Goal: Communication & Community: Answer question/provide support

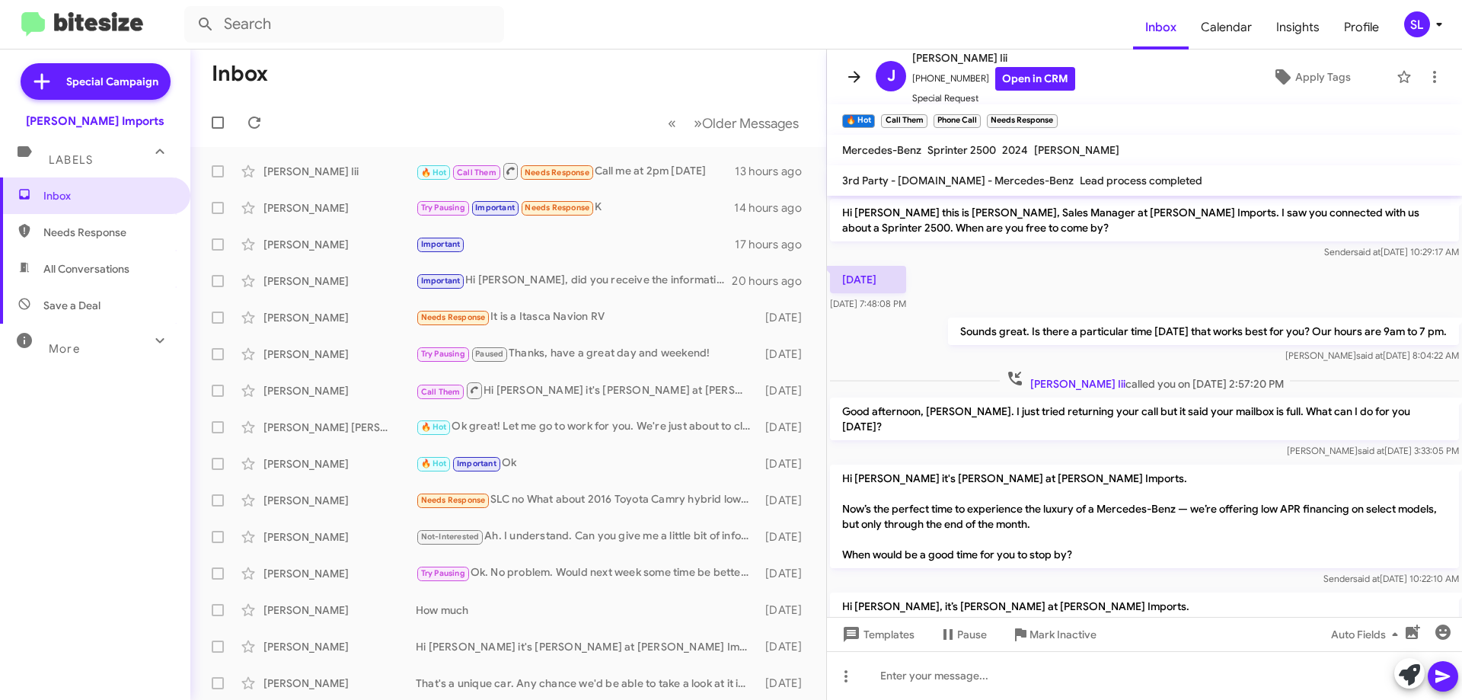
scroll to position [370, 0]
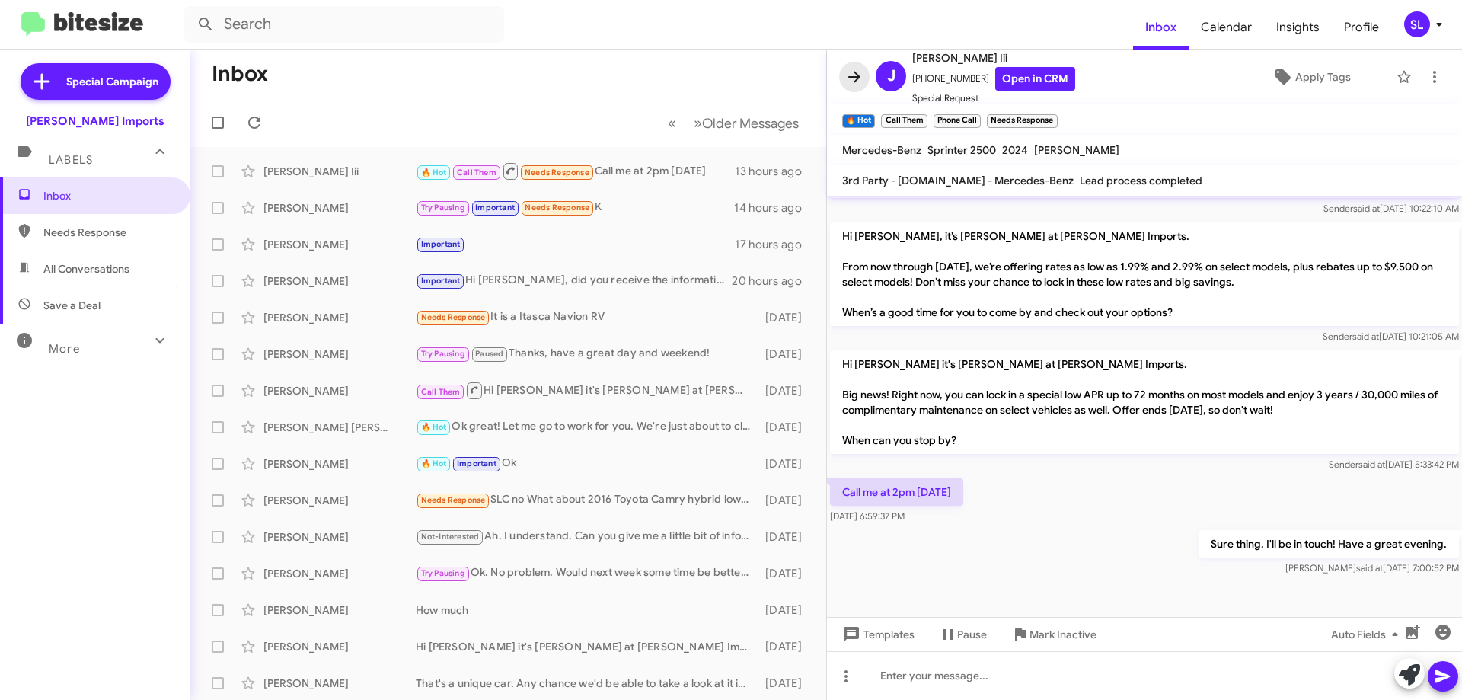
click at [848, 82] on icon at bounding box center [854, 77] width 18 height 18
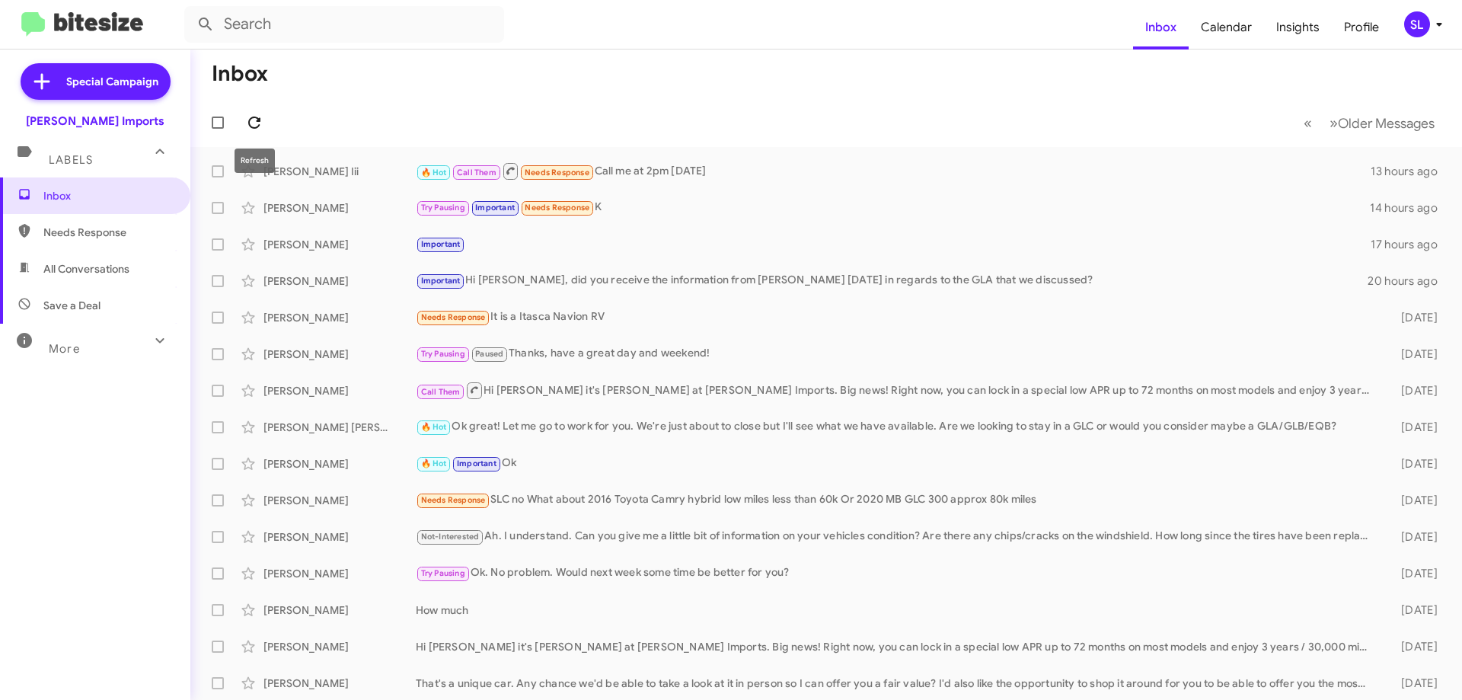
click at [255, 120] on icon at bounding box center [254, 122] width 18 height 18
click at [663, 212] on div "Try Pausing Important Needs Response K" at bounding box center [902, 208] width 973 height 18
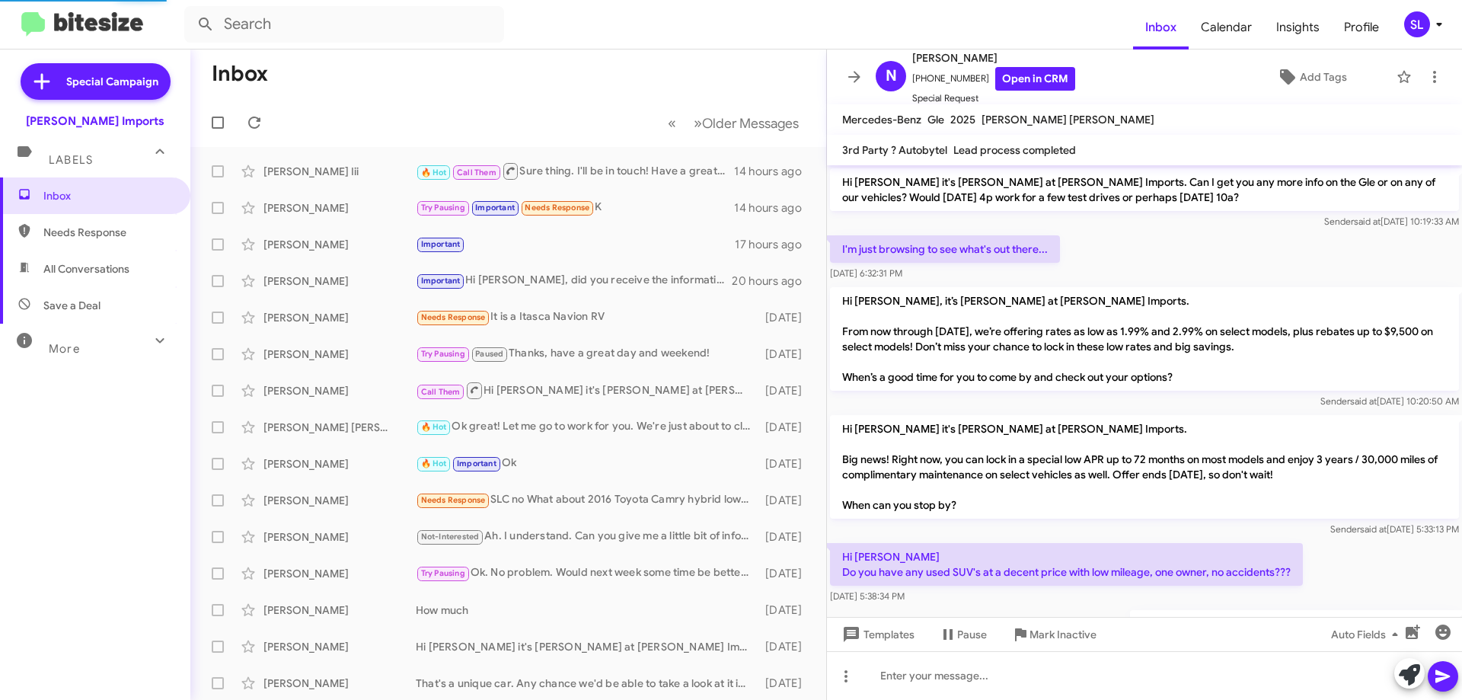
scroll to position [919, 0]
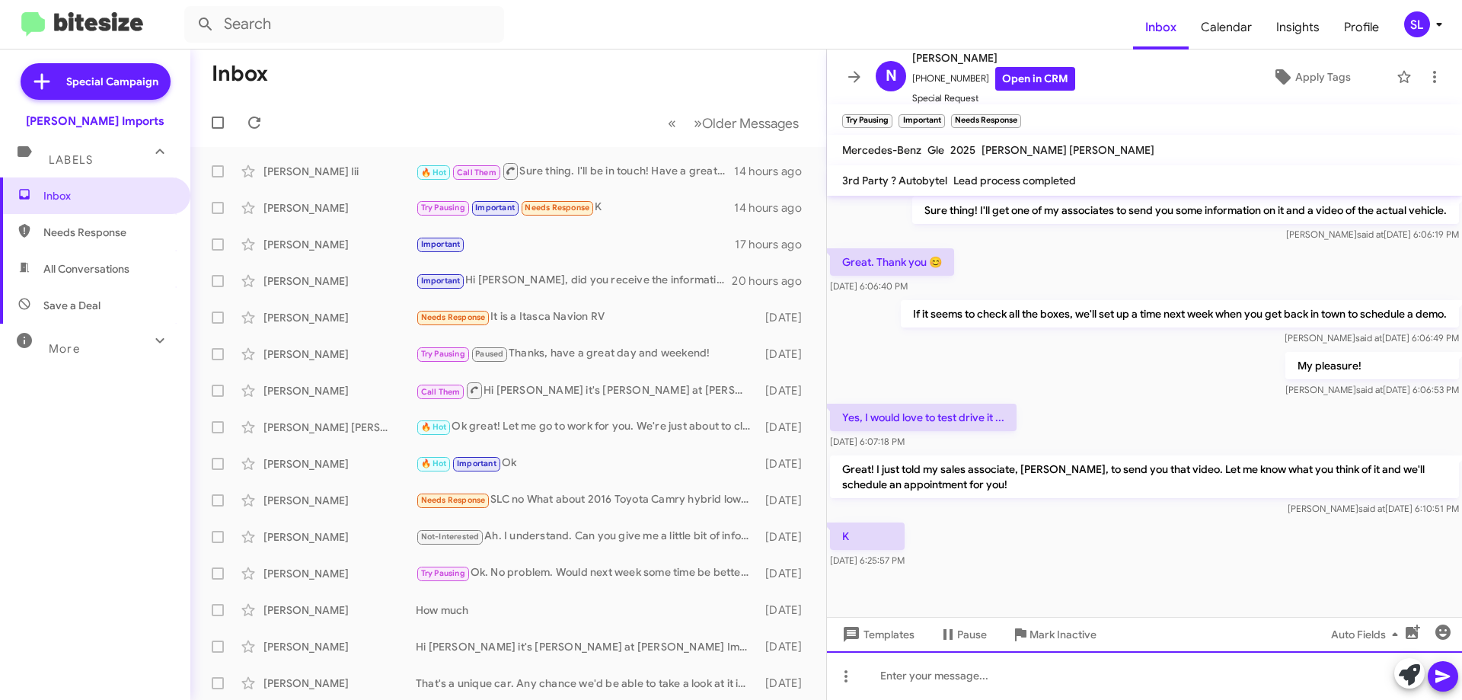
click at [978, 682] on div at bounding box center [1144, 675] width 635 height 49
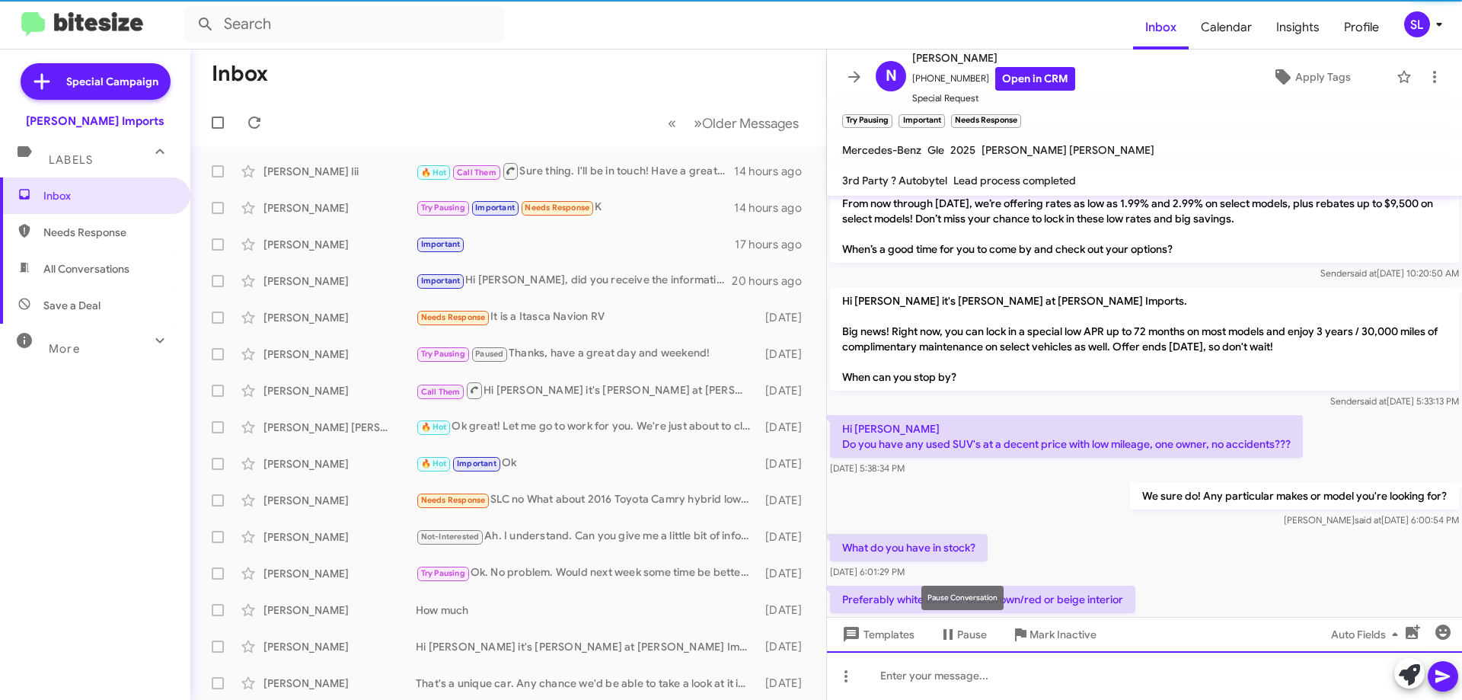
scroll to position [0, 0]
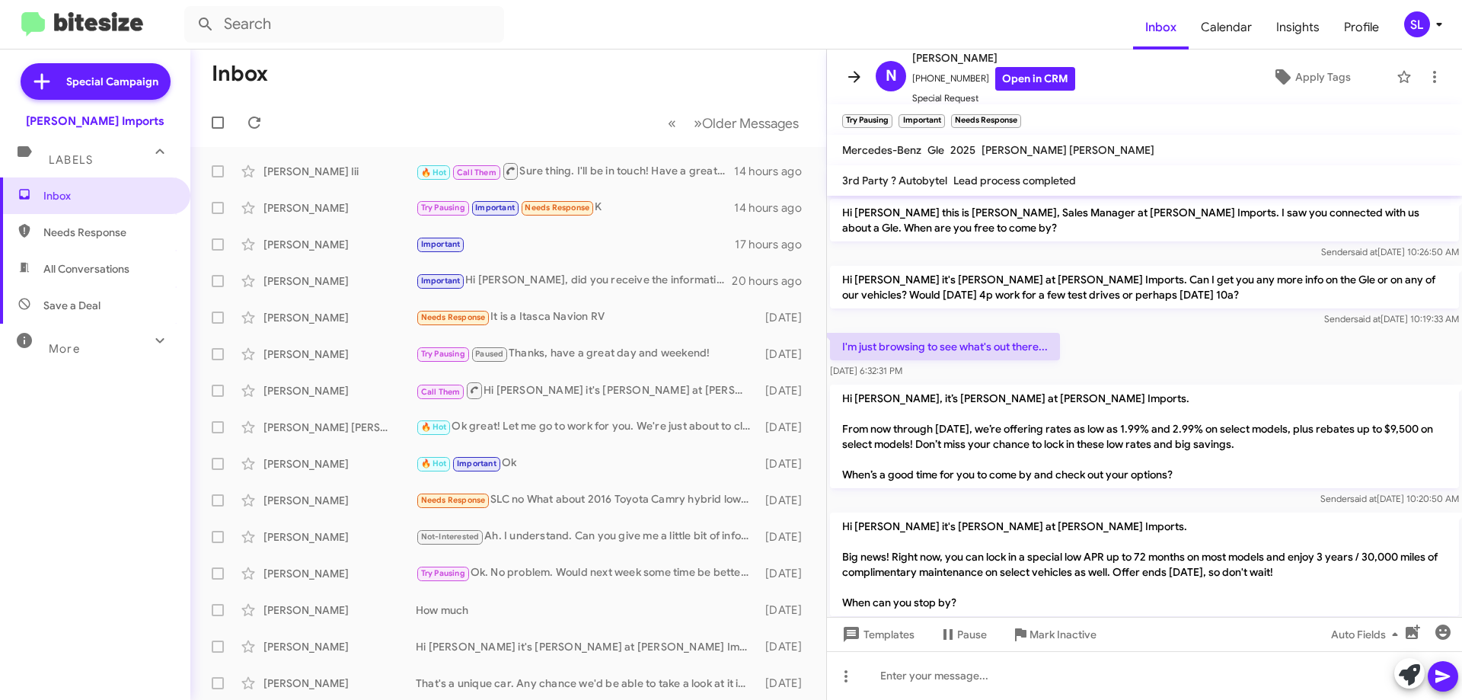
click at [851, 75] on icon at bounding box center [854, 77] width 18 height 18
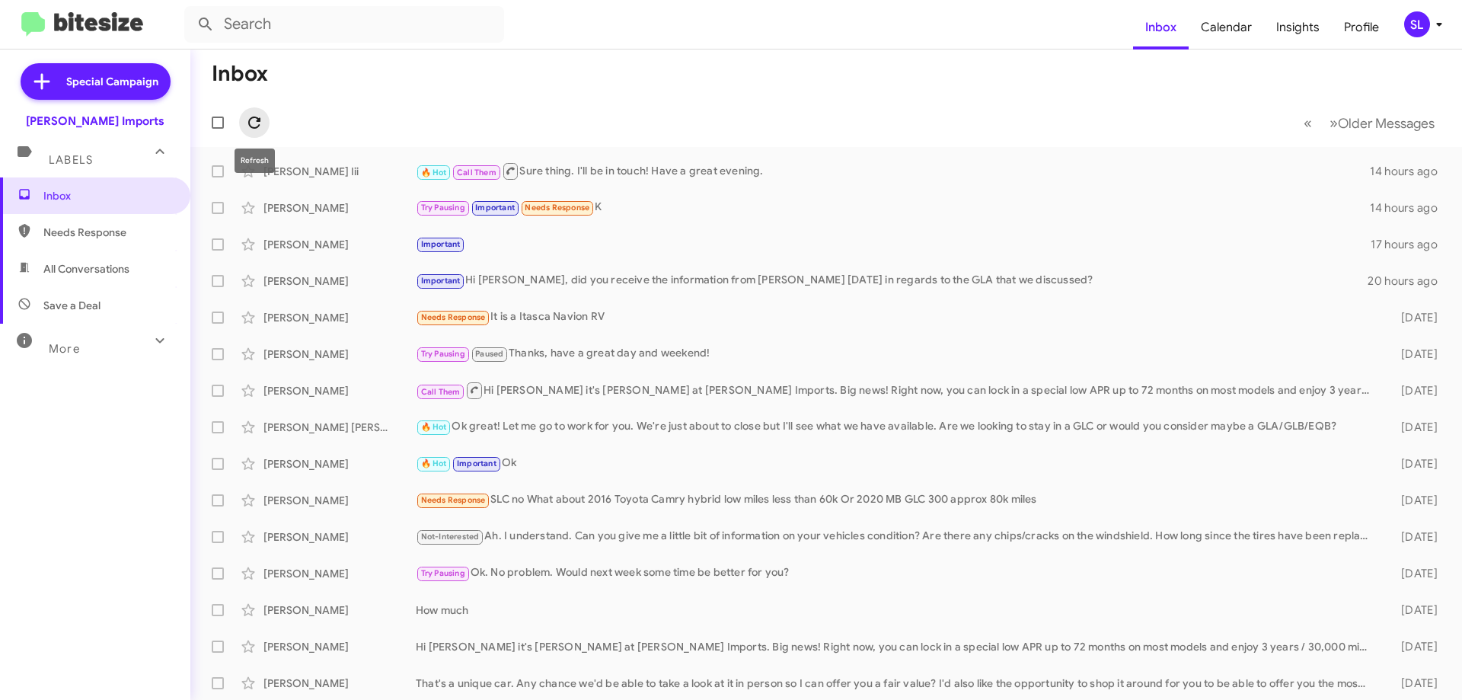
click at [254, 129] on icon at bounding box center [254, 123] width 12 height 12
click at [253, 122] on icon at bounding box center [254, 122] width 18 height 18
